Goal: Task Accomplishment & Management: Use online tool/utility

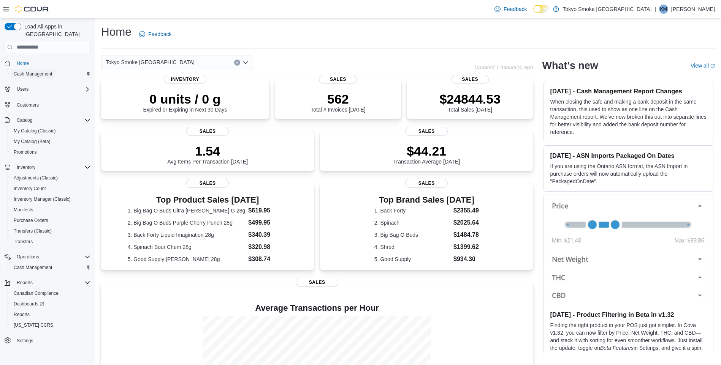
click at [45, 71] on span "Cash Management" at bounding box center [33, 74] width 38 height 6
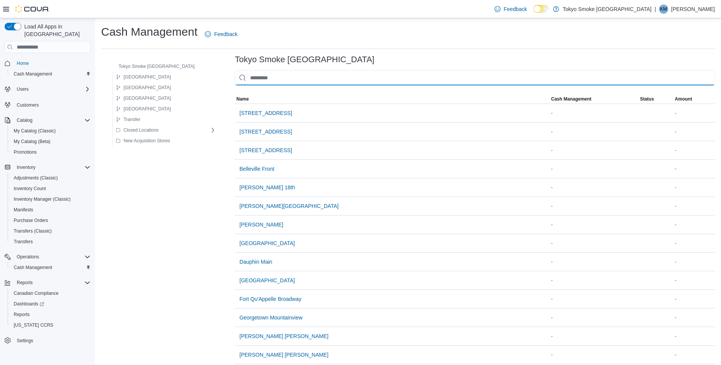
click at [477, 79] on input "This is a search bar. As you type, the results lower in the page will automatic…" at bounding box center [475, 77] width 480 height 15
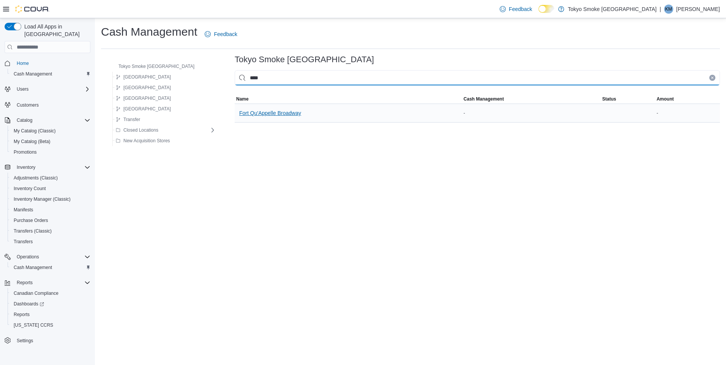
type input "****"
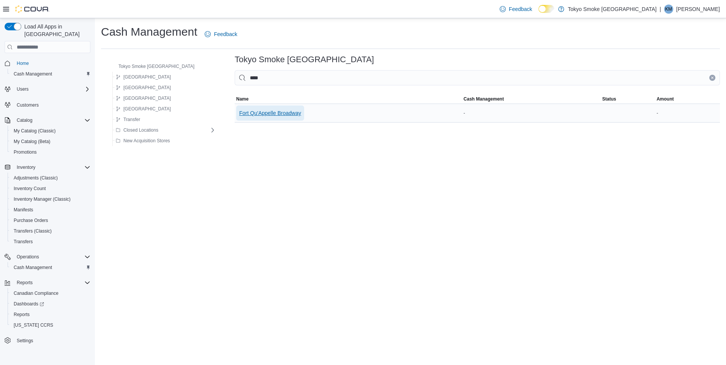
click at [254, 112] on span "Fort Qu'Appelle Broadway" at bounding box center [270, 113] width 62 height 8
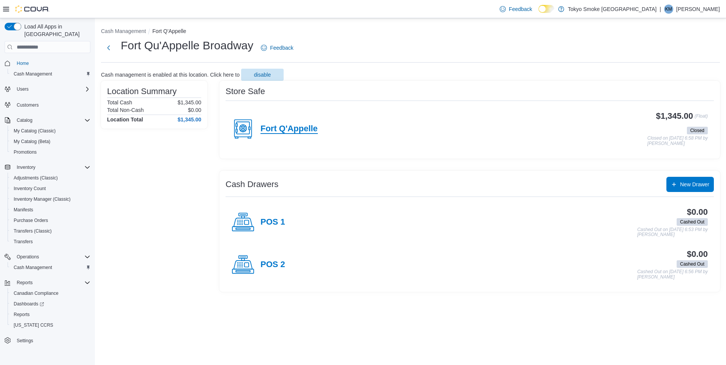
click at [282, 131] on h4 "Fort Q'Appelle" at bounding box center [289, 129] width 57 height 10
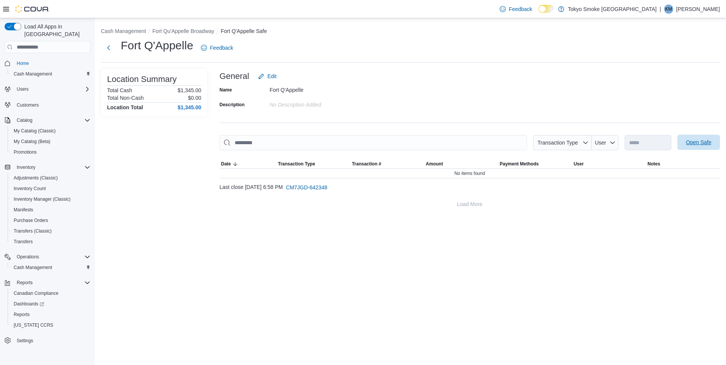
click at [715, 139] on span "Open Safe" at bounding box center [698, 142] width 33 height 15
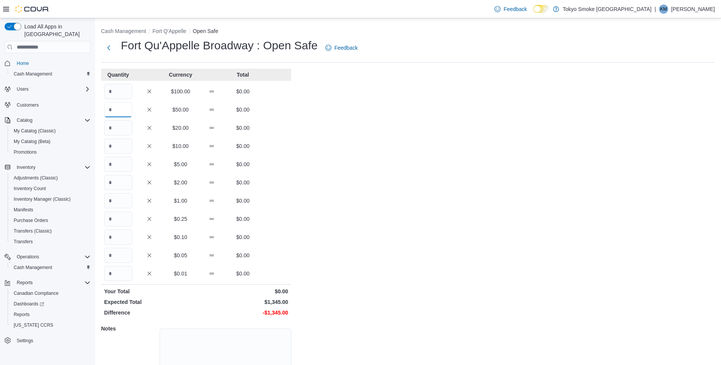
click at [115, 109] on input "Quantity" at bounding box center [118, 109] width 28 height 15
type input "*"
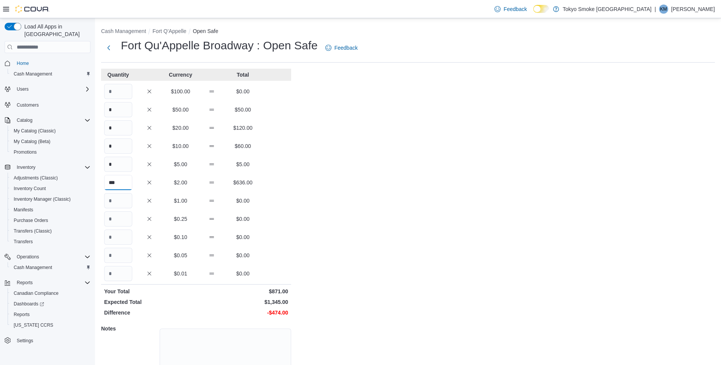
type input "***"
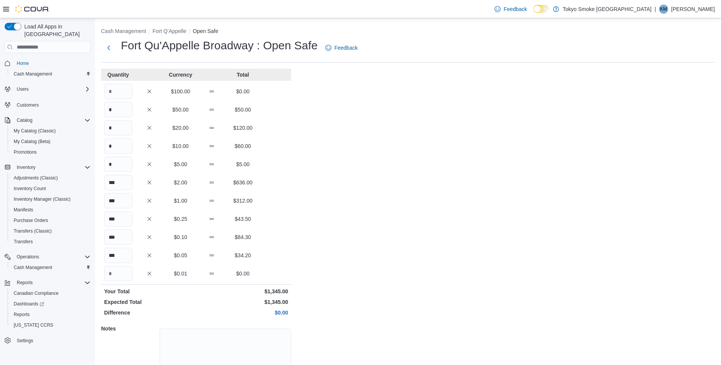
click at [546, 206] on div "Cash Management Fort Q'Appelle Open Safe Fort Qu'Appelle Broadway : Open Safe F…" at bounding box center [408, 216] width 626 height 396
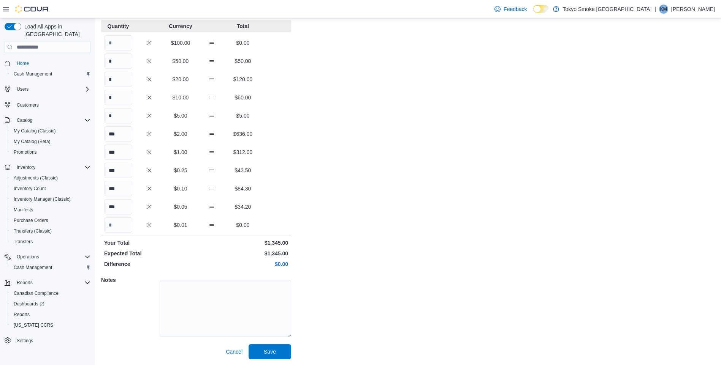
scroll to position [49, 0]
click at [278, 351] on span "Save" at bounding box center [269, 351] width 33 height 15
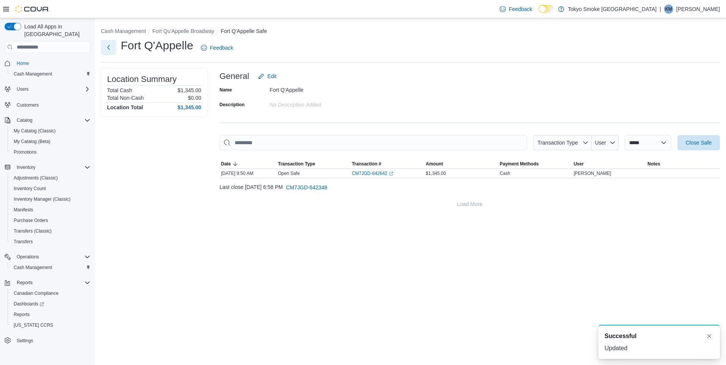
click at [113, 45] on button "Next" at bounding box center [108, 47] width 15 height 15
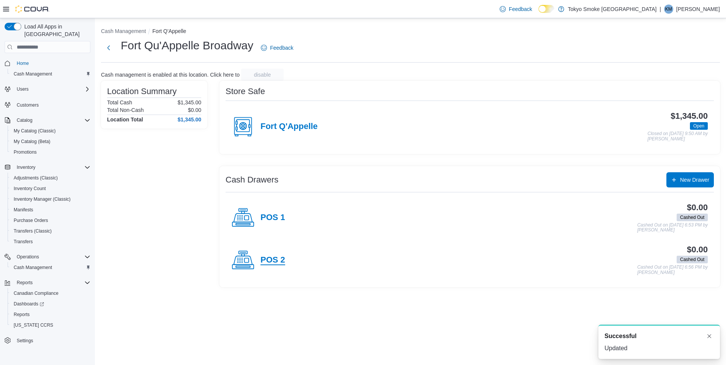
click at [281, 257] on h4 "POS 2" at bounding box center [273, 261] width 25 height 10
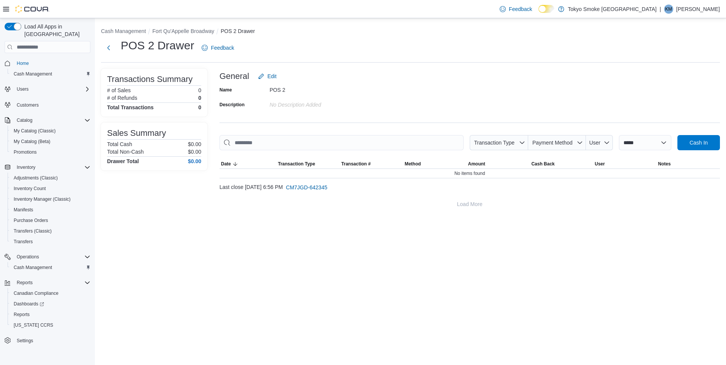
click at [707, 151] on div at bounding box center [470, 154] width 501 height 9
click at [702, 140] on span "Cash In" at bounding box center [699, 143] width 18 height 8
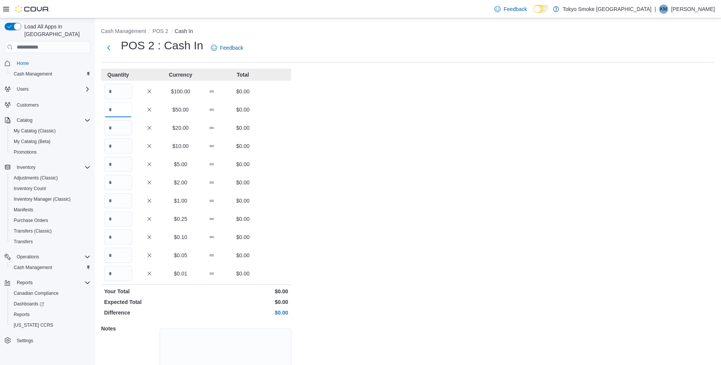
click at [121, 113] on input "Quantity" at bounding box center [118, 109] width 28 height 15
type input "*"
click at [123, 179] on input "Quantity" at bounding box center [118, 182] width 28 height 15
type input "*"
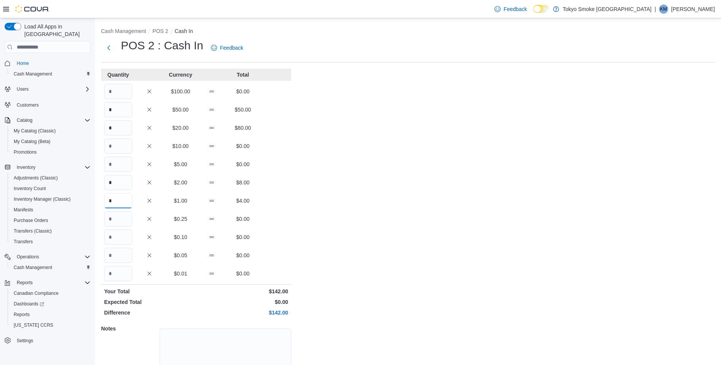
type input "*"
type input "**"
click at [595, 258] on div "Cash Management POS 2 Cash In POS 2 : Cash In Feedback Quantity Currency Total …" at bounding box center [408, 216] width 626 height 396
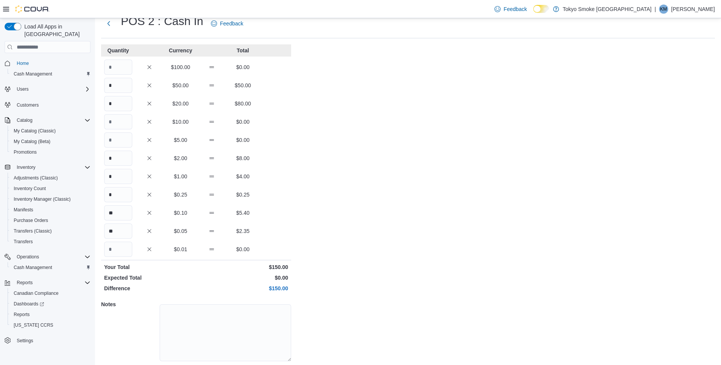
scroll to position [49, 0]
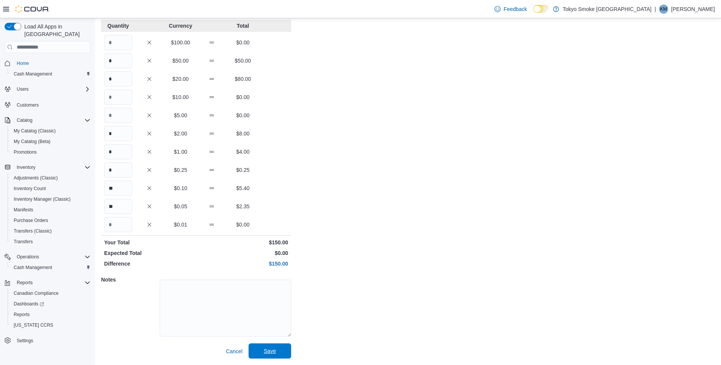
click at [270, 357] on span "Save" at bounding box center [269, 351] width 33 height 15
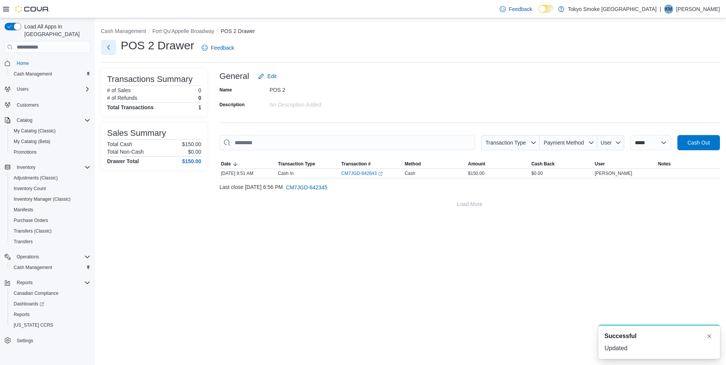
click at [106, 45] on button "Next" at bounding box center [108, 47] width 15 height 15
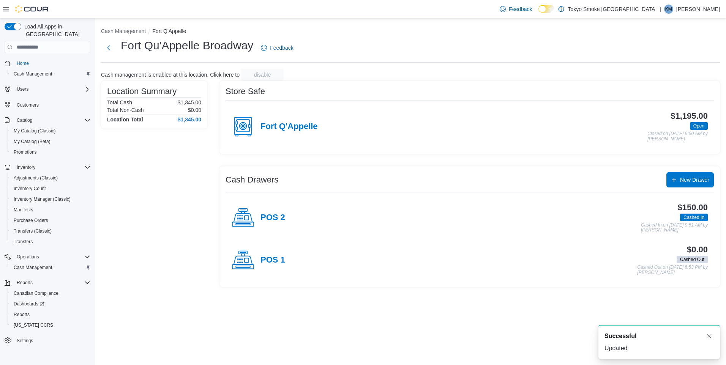
click at [277, 269] on div "POS 1" at bounding box center [259, 260] width 54 height 23
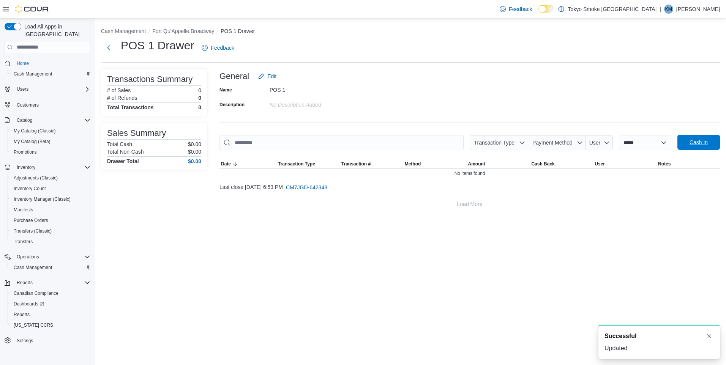
click at [700, 150] on span "Cash In" at bounding box center [698, 142] width 33 height 15
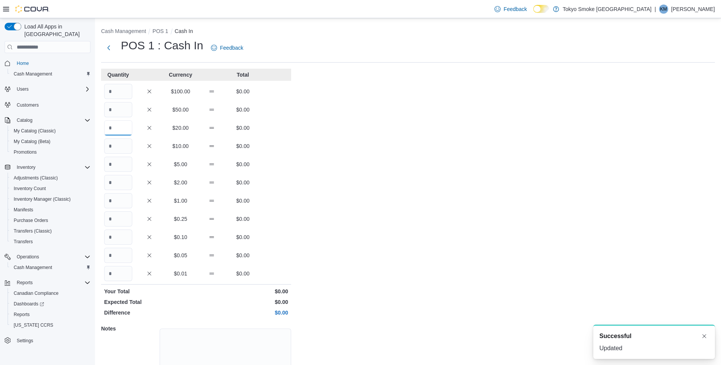
click at [129, 134] on input "Quantity" at bounding box center [118, 127] width 28 height 15
type input "*"
type input "**"
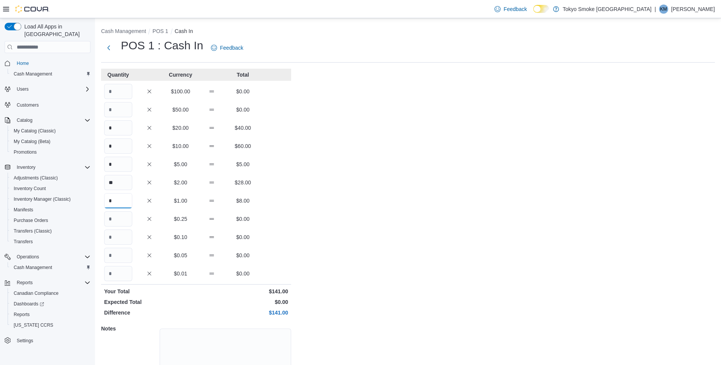
type input "*"
type input "**"
click at [346, 196] on div "Cash Management POS 1 Cash In POS 1 : Cash In Feedback Quantity Currency Total …" at bounding box center [408, 216] width 626 height 396
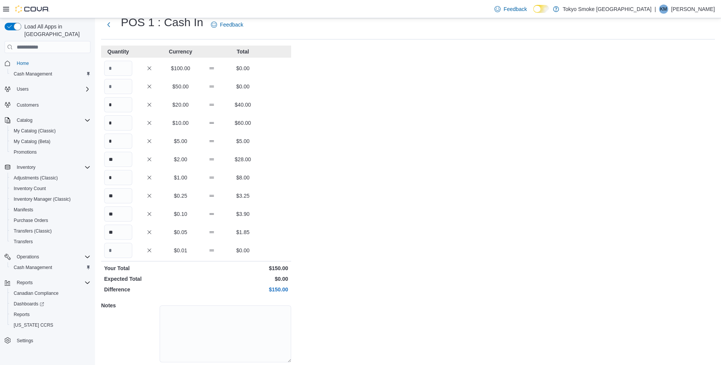
scroll to position [49, 0]
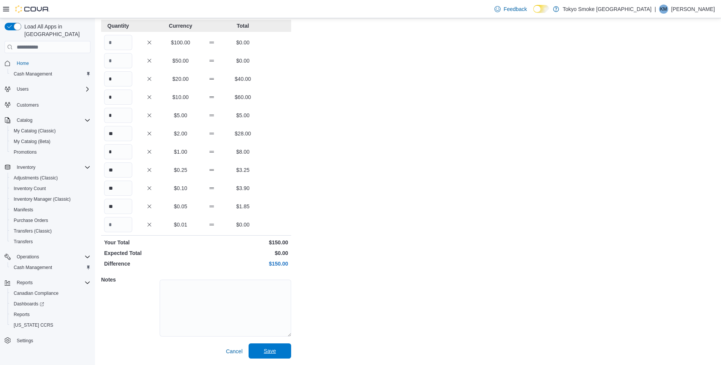
click at [271, 352] on span "Save" at bounding box center [270, 352] width 12 height 8
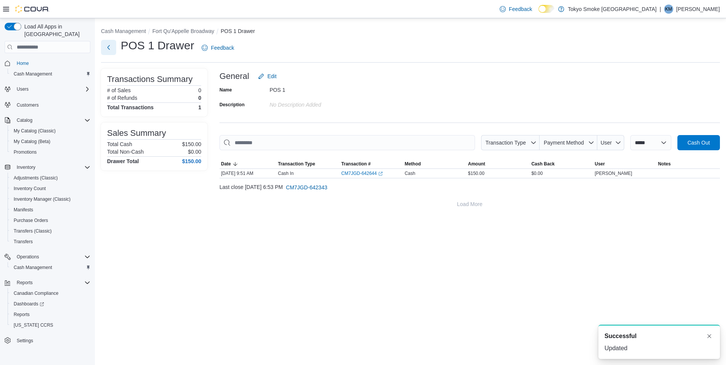
click at [112, 50] on button "Next" at bounding box center [108, 47] width 15 height 15
